Goal: Complete application form: Complete application form

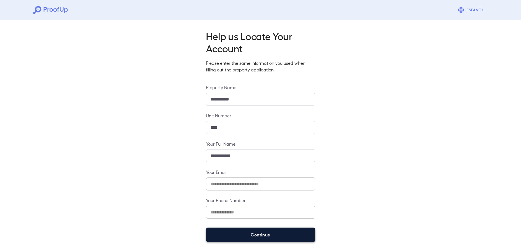
click at [268, 233] on button "Continue" at bounding box center [260, 234] width 109 height 14
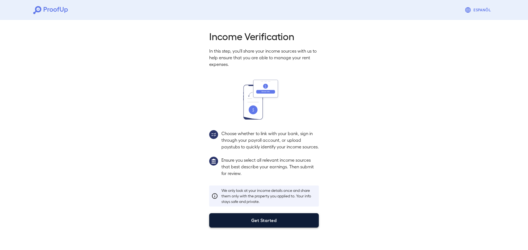
click at [262, 225] on button "Get Started" at bounding box center [263, 220] width 109 height 14
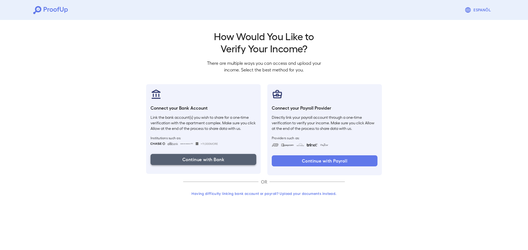
click at [215, 158] on button "Continue with Bank" at bounding box center [203, 159] width 106 height 11
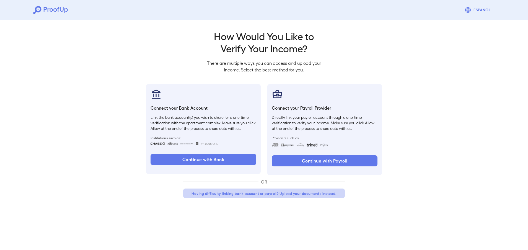
click at [278, 191] on button "Having difficulty linking bank account or payroll? Upload your documents instea…" at bounding box center [263, 193] width 161 height 10
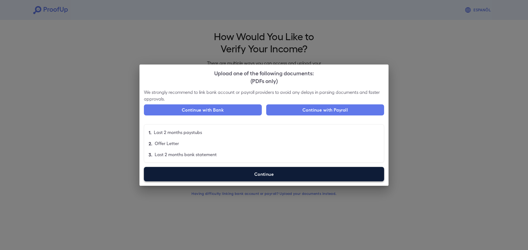
click at [255, 172] on label "Continue" at bounding box center [264, 174] width 240 height 14
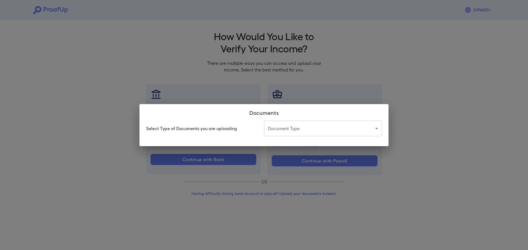
click at [342, 126] on body "Espanõl Go back How Would You Like to Verify Your Income? There are multiple wa…" at bounding box center [264, 105] width 528 height 211
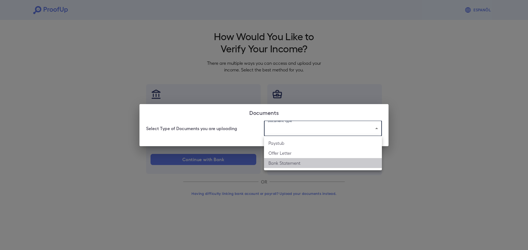
click at [306, 163] on li "Bank Statement" at bounding box center [323, 163] width 118 height 10
type input "**********"
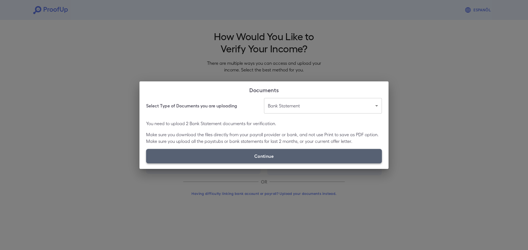
click at [280, 155] on label "Continue" at bounding box center [264, 156] width 236 height 14
click at [146, 163] on input "Continue" at bounding box center [146, 163] width 0 height 0
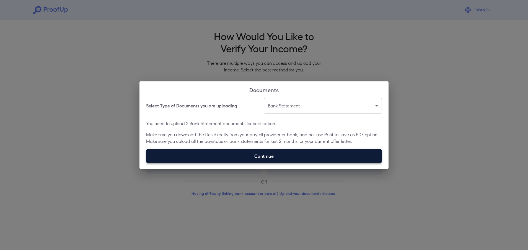
type input "**********"
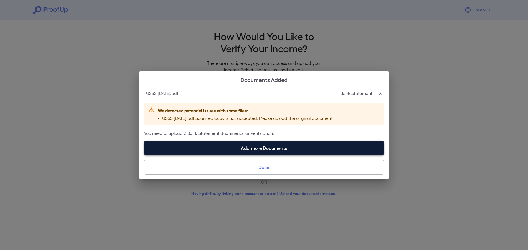
click at [304, 146] on label "Add more Documents" at bounding box center [264, 148] width 240 height 14
click at [144, 155] on input "Add more Documents" at bounding box center [144, 155] width 0 height 0
type input "**********"
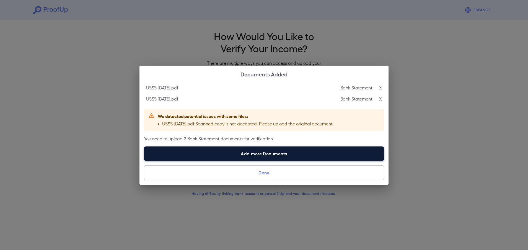
click at [212, 156] on label "Add more Documents" at bounding box center [264, 153] width 240 height 14
click at [144, 160] on input "Add more Documents" at bounding box center [144, 160] width 0 height 0
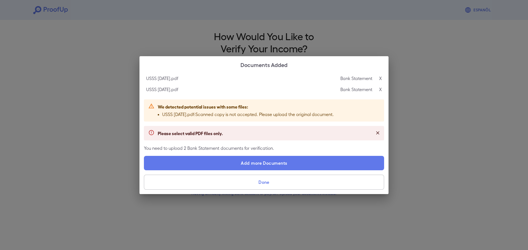
click at [242, 131] on div "Please select valid PDF files only." at bounding box center [264, 133] width 240 height 14
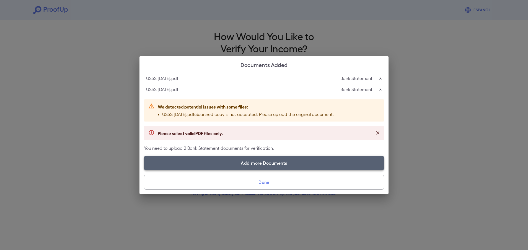
click at [253, 163] on label "Add more Documents" at bounding box center [264, 163] width 240 height 14
click at [144, 170] on input "Add more Documents" at bounding box center [144, 170] width 0 height 0
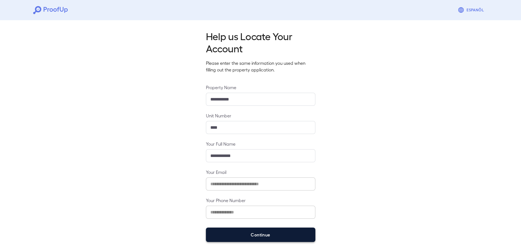
click at [271, 232] on button "Continue" at bounding box center [260, 234] width 109 height 14
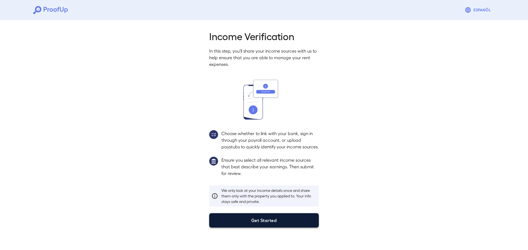
click at [268, 227] on button "Get Started" at bounding box center [263, 220] width 109 height 14
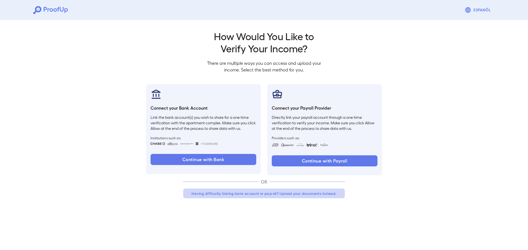
click at [262, 193] on button "Having difficulty linking bank account or payroll? Upload your documents instea…" at bounding box center [263, 193] width 161 height 10
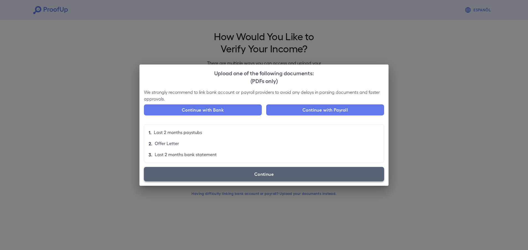
click at [259, 178] on label "Continue" at bounding box center [264, 174] width 240 height 14
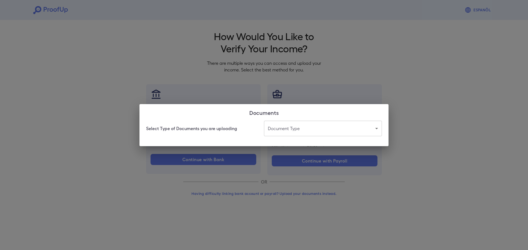
click at [374, 126] on body "Espanõl Go back How Would You Like to Verify Your Income? There are multiple wa…" at bounding box center [264, 105] width 528 height 211
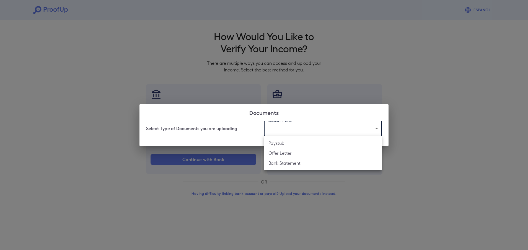
click at [307, 160] on li "Bank Statement" at bounding box center [323, 163] width 118 height 10
type input "**********"
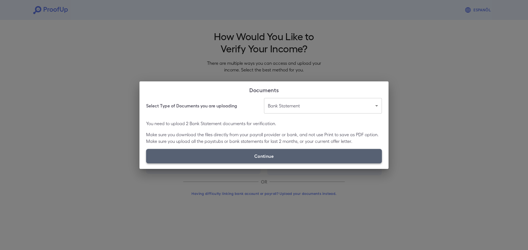
click at [290, 156] on label "Continue" at bounding box center [264, 156] width 236 height 14
click at [146, 163] on input "Continue" at bounding box center [146, 163] width 0 height 0
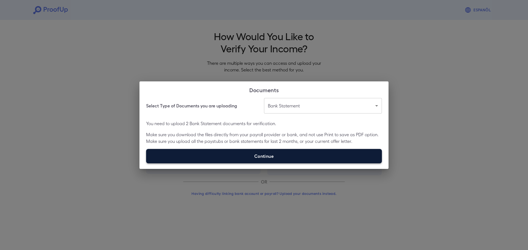
type input "**********"
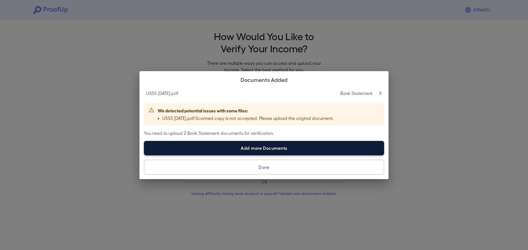
click at [241, 142] on label "Add more Documents" at bounding box center [264, 148] width 240 height 14
click at [144, 155] on input "Add more Documents" at bounding box center [144, 155] width 0 height 0
type input "**********"
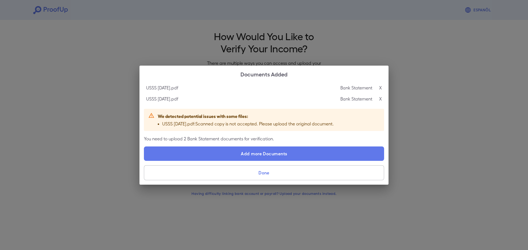
click at [263, 170] on button "Done" at bounding box center [264, 172] width 240 height 15
click at [262, 173] on button "Done" at bounding box center [264, 172] width 240 height 15
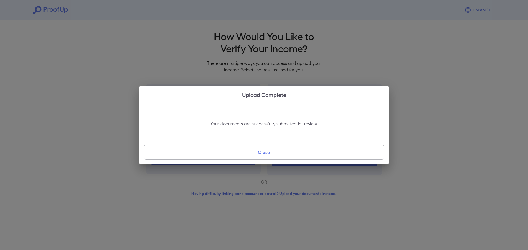
drag, startPoint x: 290, startPoint y: 178, endPoint x: 267, endPoint y: 153, distance: 34.7
click at [267, 153] on div "Upload Complete Your documents are successfully submitted for review. Close" at bounding box center [264, 125] width 528 height 250
